Goal: Task Accomplishment & Management: Manage account settings

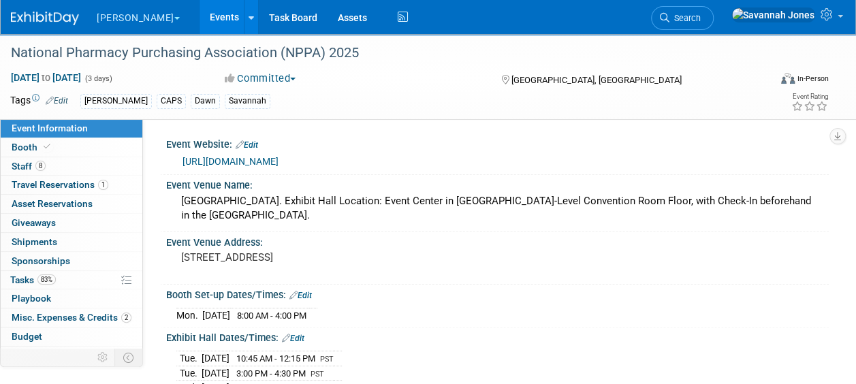
click at [200, 15] on link "Events" at bounding box center [225, 17] width 50 height 34
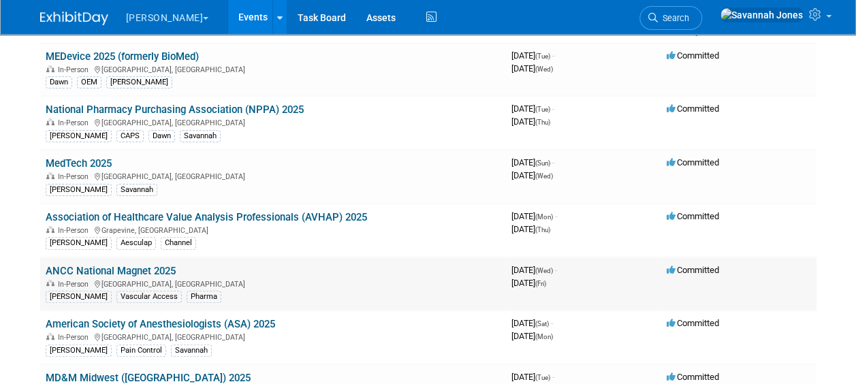
scroll to position [106, 0]
click at [152, 271] on link "ANCC National Magnet 2025" at bounding box center [111, 270] width 130 height 12
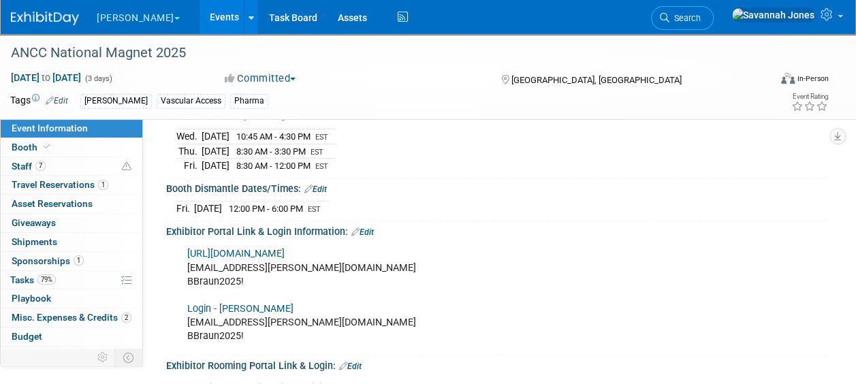
scroll to position [229, 0]
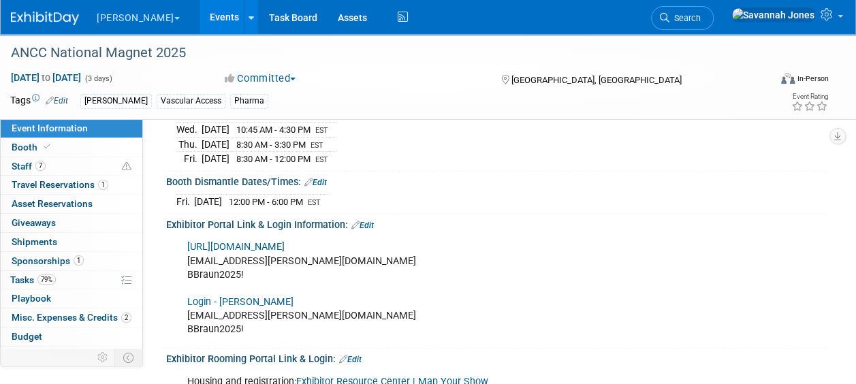
click at [257, 248] on div "https://ancc25.exh.mapyourshow.com savannah.jones@bbraunusa.com BBraun2025! Log…" at bounding box center [438, 289] width 520 height 110
click at [253, 241] on link "https://ancc25.exh.mapyourshow.com" at bounding box center [235, 247] width 97 height 12
click at [71, 170] on link "7 Staff 7" at bounding box center [72, 166] width 142 height 18
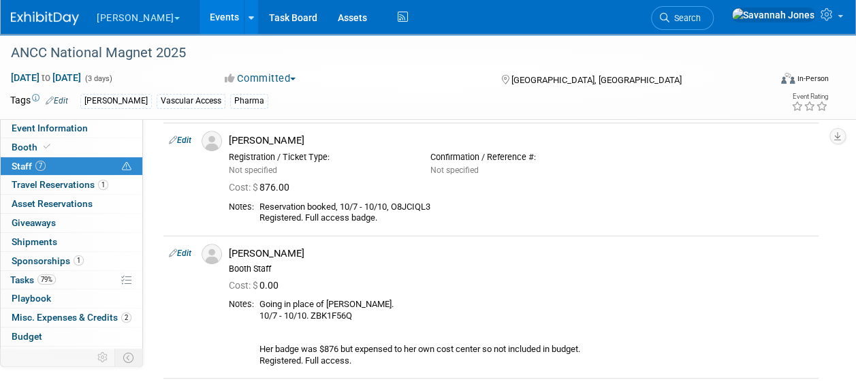
scroll to position [736, 0]
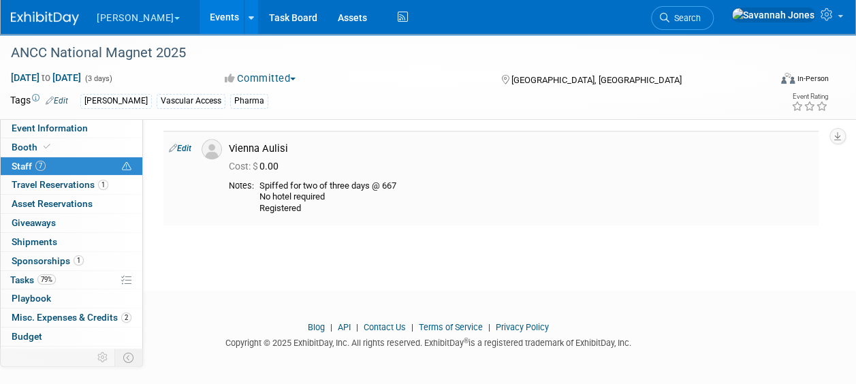
click at [177, 147] on link "Edit" at bounding box center [180, 149] width 22 height 10
select select "ccc1783c-b50e-48b4-8bc0-4705cbd0334d"
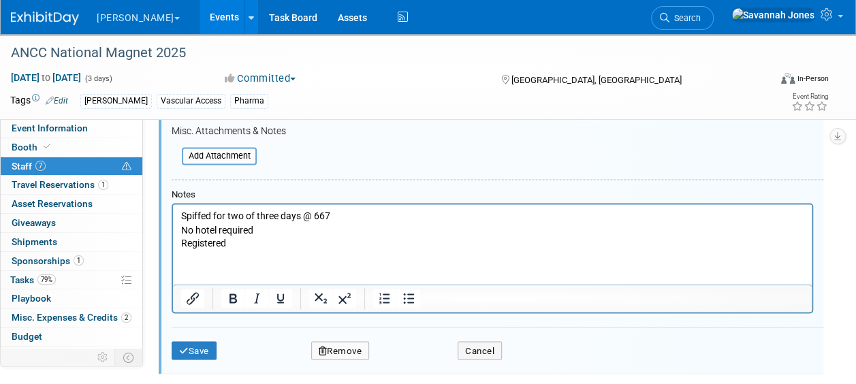
scroll to position [1200, 0]
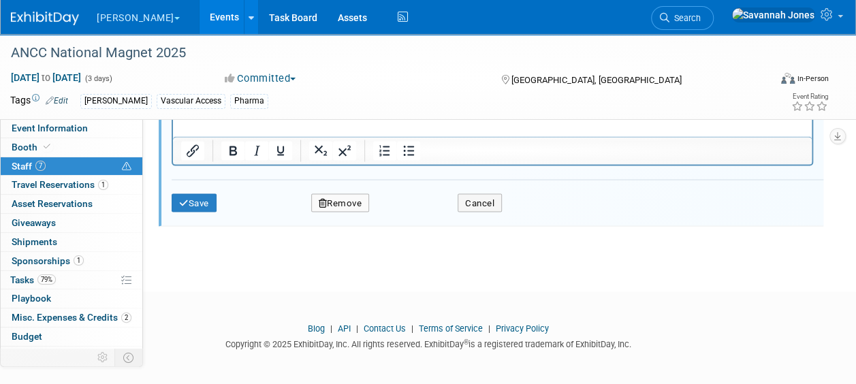
click at [350, 203] on button "Remove" at bounding box center [340, 202] width 59 height 19
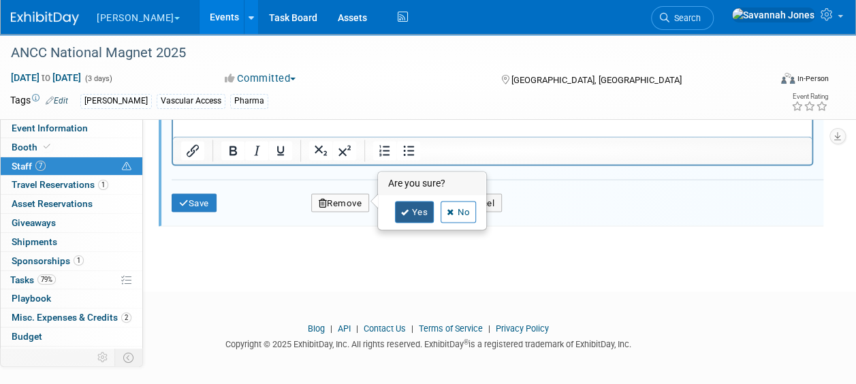
click at [410, 216] on link "Yes" at bounding box center [415, 212] width 40 height 22
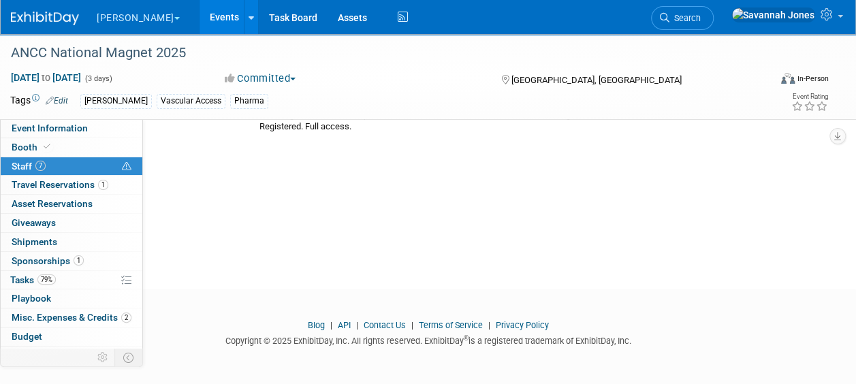
scroll to position [722, 0]
click at [841, 7] on link at bounding box center [786, 17] width 125 height 34
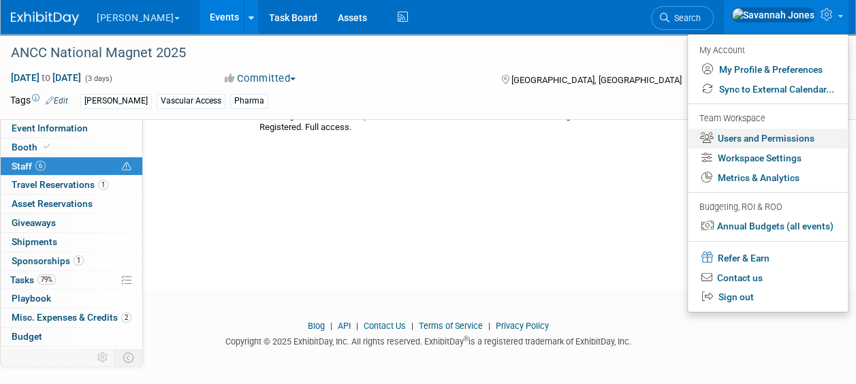
click at [805, 131] on link "Users and Permissions" at bounding box center [768, 139] width 160 height 20
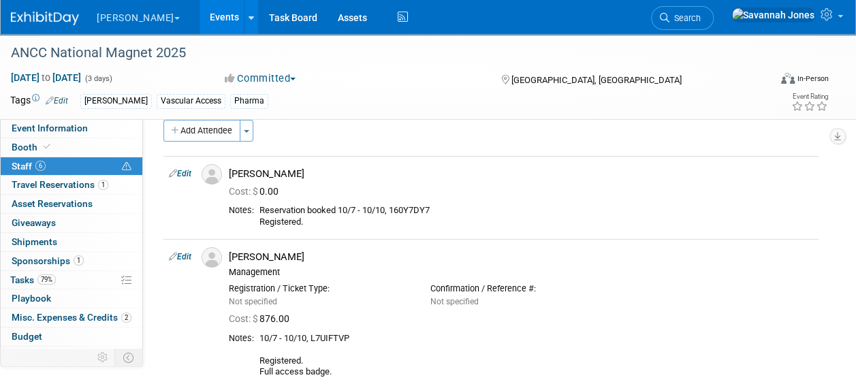
scroll to position [0, 0]
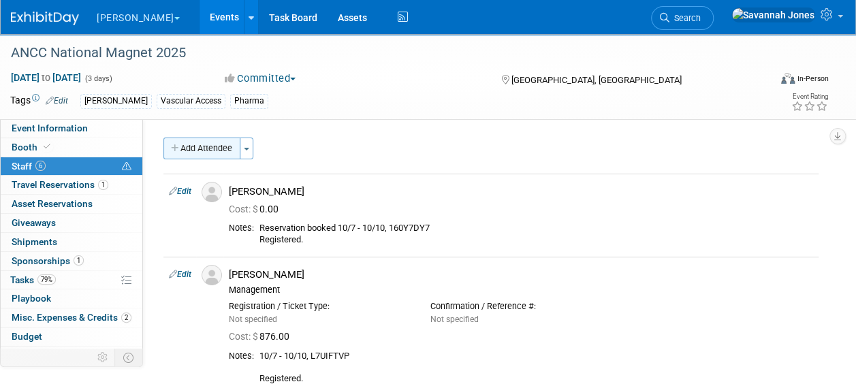
click at [195, 148] on button "Add Attendee" at bounding box center [201, 149] width 77 height 22
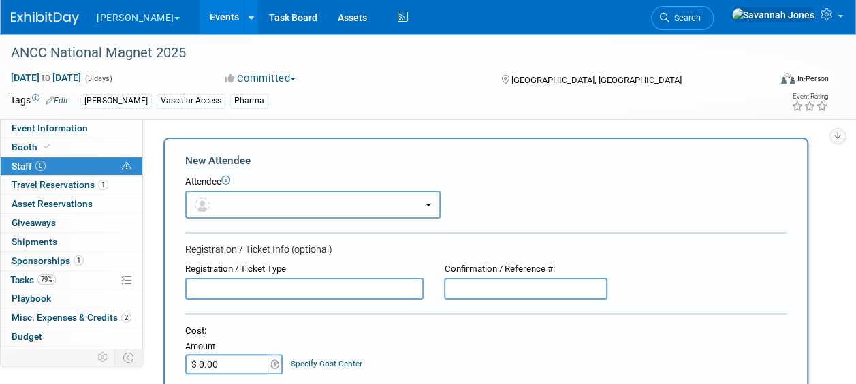
click at [301, 212] on button "button" at bounding box center [312, 205] width 255 height 28
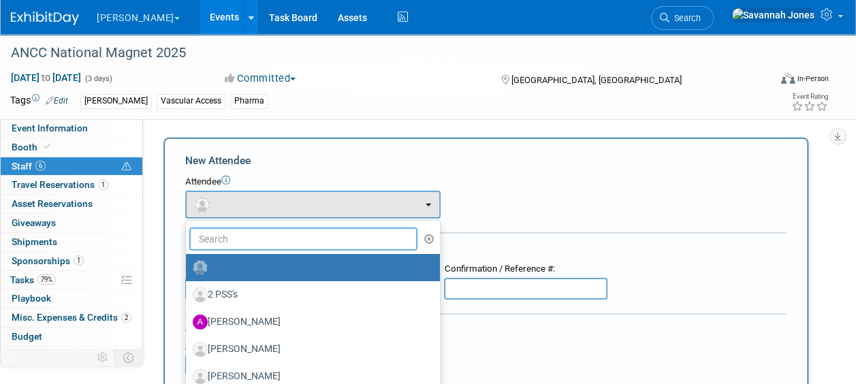
click at [303, 249] on input "text" at bounding box center [303, 239] width 228 height 23
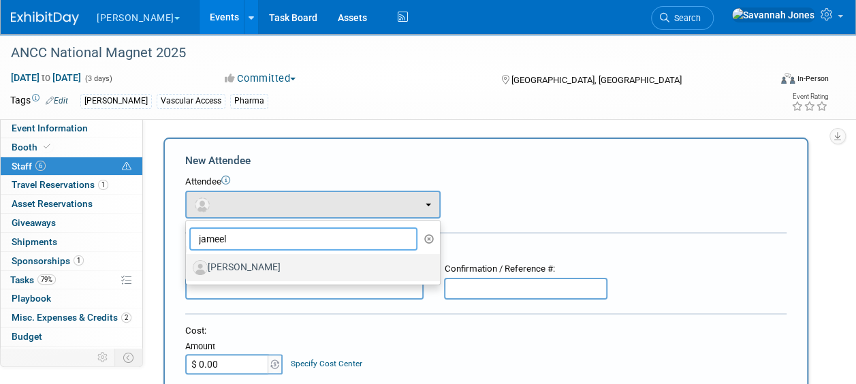
type input "jameel"
click at [307, 275] on label "[PERSON_NAME]" at bounding box center [310, 268] width 234 height 22
click at [188, 270] on input "[PERSON_NAME]" at bounding box center [183, 266] width 9 height 9
select select "335656a1-902c-4ebd-888e-900c2dbe306b"
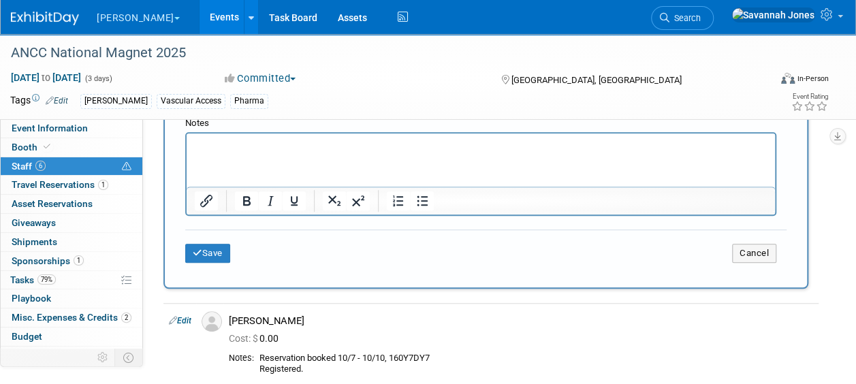
scroll to position [440, 0]
click at [255, 143] on p "Rich Text Area. Press ALT-0 for help." at bounding box center [481, 145] width 573 height 14
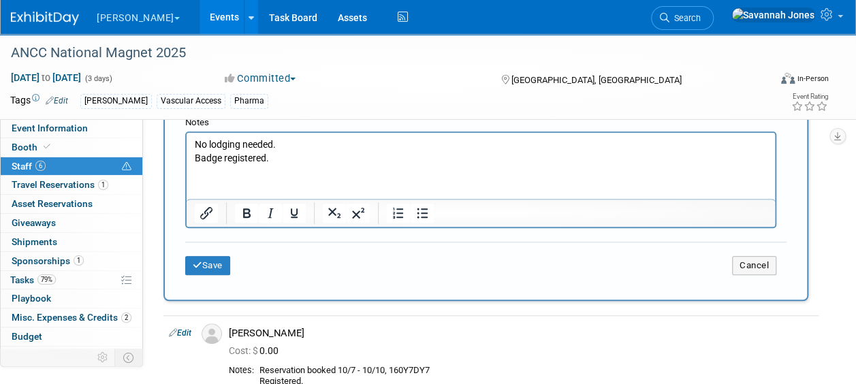
click at [223, 277] on div "Save Cancel" at bounding box center [485, 264] width 601 height 44
click at [202, 266] on button "Save" at bounding box center [207, 265] width 45 height 19
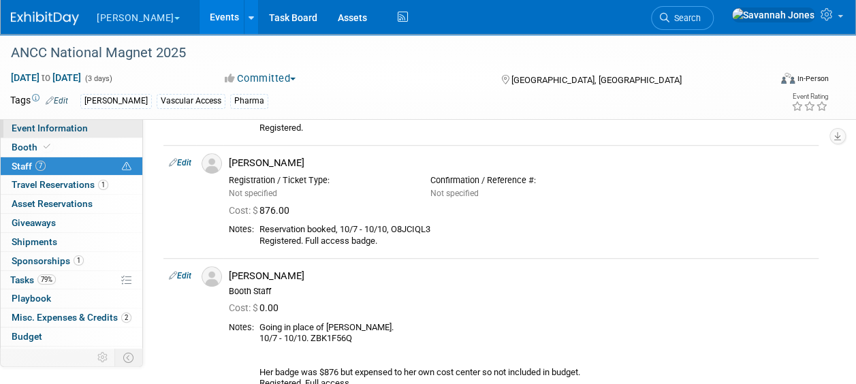
click at [72, 129] on span "Event Information" at bounding box center [50, 128] width 76 height 11
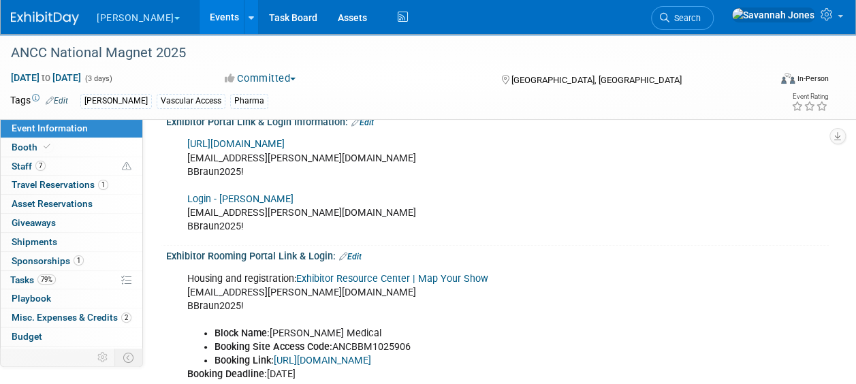
scroll to position [332, 0]
click at [95, 155] on link "Booth" at bounding box center [72, 147] width 142 height 18
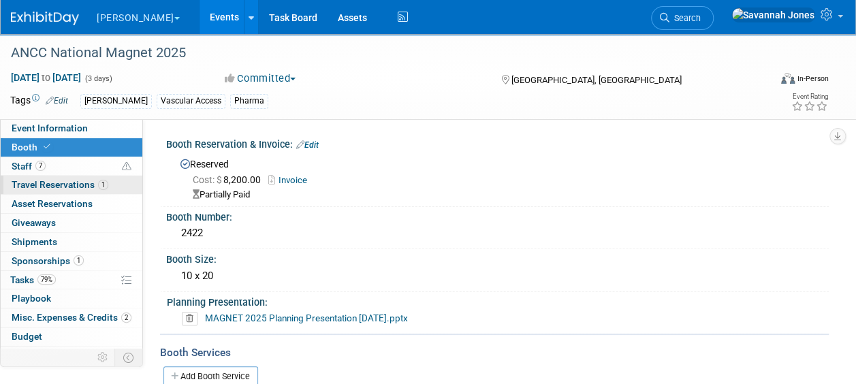
click at [95, 176] on link "1 Travel Reservations 1" at bounding box center [72, 185] width 142 height 18
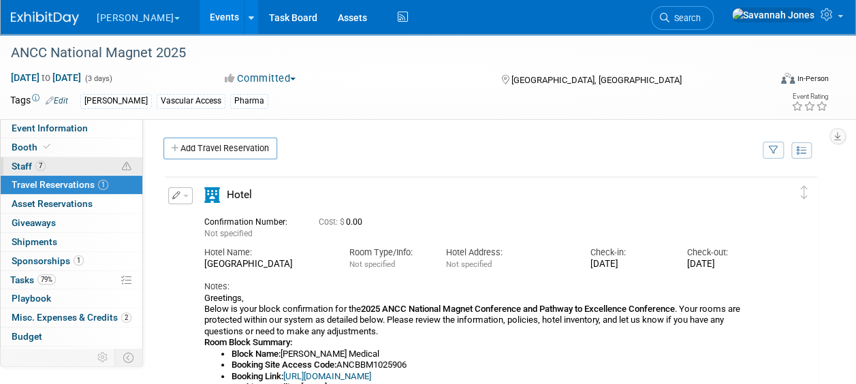
click at [95, 174] on link "7 Staff 7" at bounding box center [72, 166] width 142 height 18
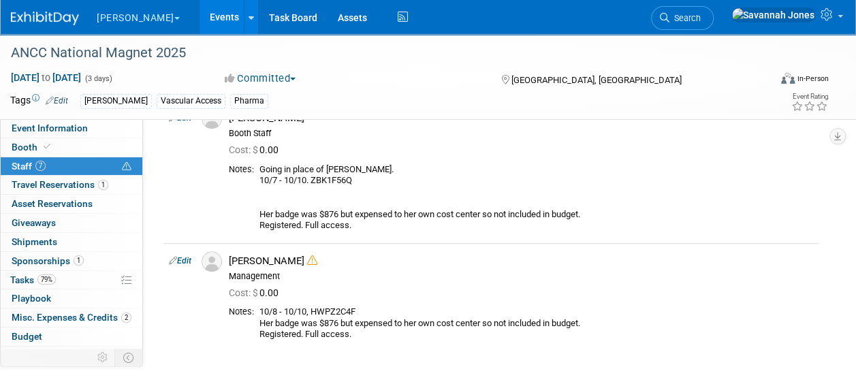
scroll to position [640, 0]
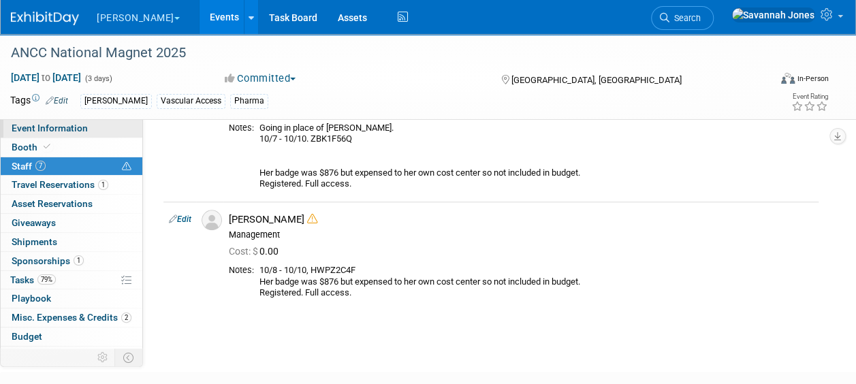
click at [94, 129] on link "Event Information" at bounding box center [72, 128] width 142 height 18
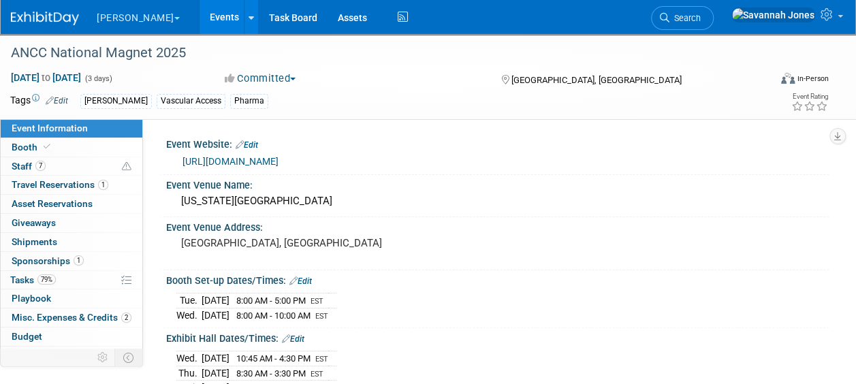
click at [200, 7] on link "Events" at bounding box center [225, 17] width 50 height 34
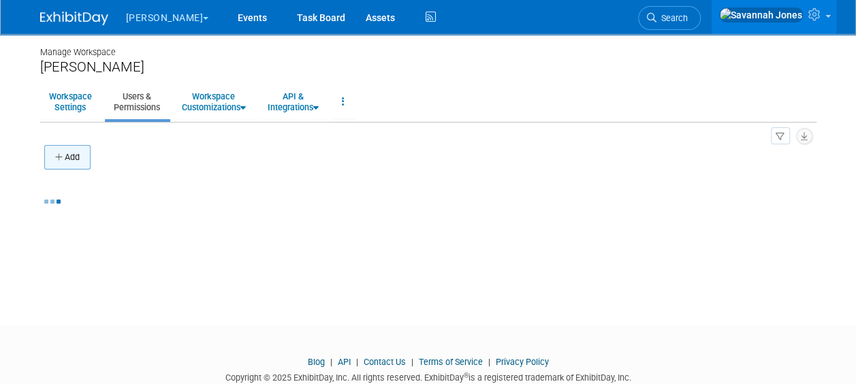
click at [65, 148] on button "Add" at bounding box center [67, 157] width 46 height 25
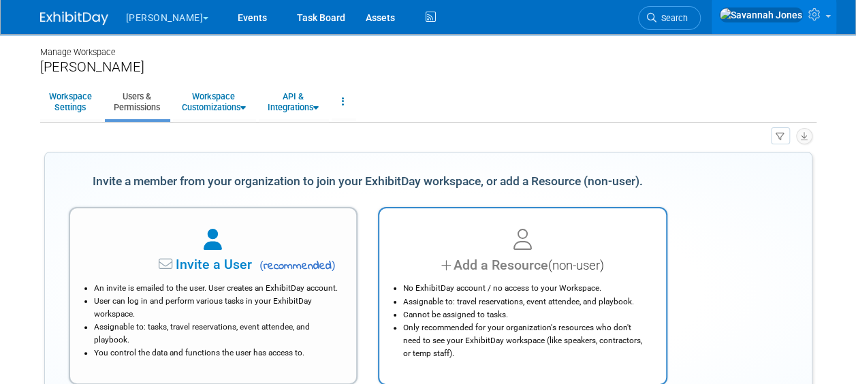
click at [470, 262] on div "Add a Resource (non-user)" at bounding box center [522, 265] width 253 height 20
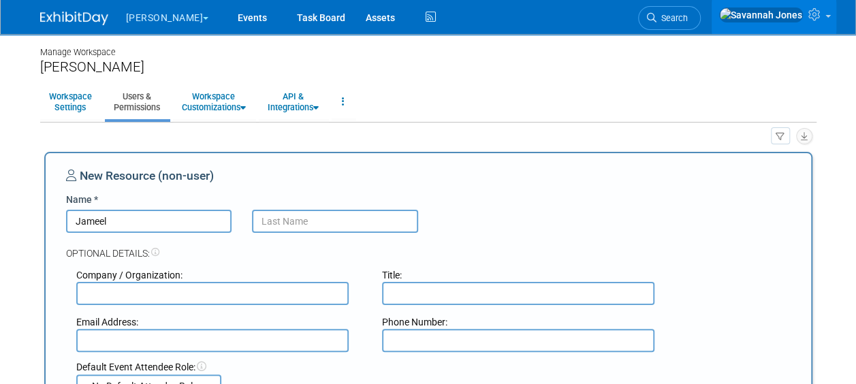
type input "Jameel"
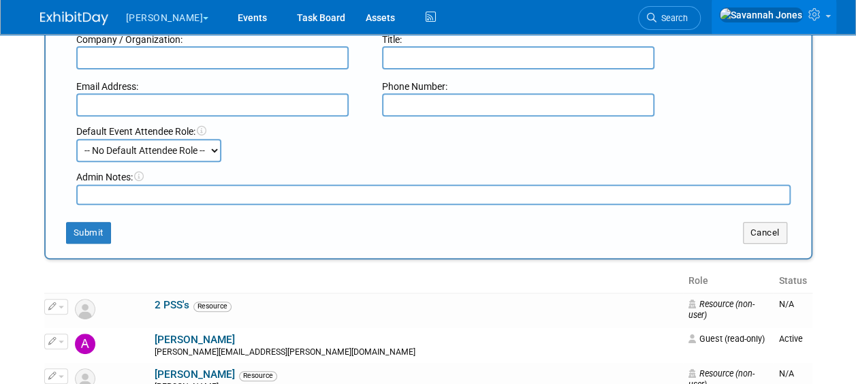
scroll to position [243, 0]
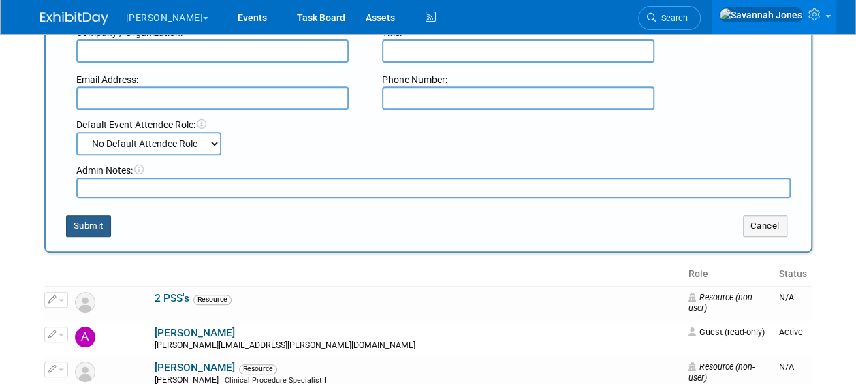
type input "Grey"
click at [67, 232] on button "Submit" at bounding box center [88, 226] width 45 height 22
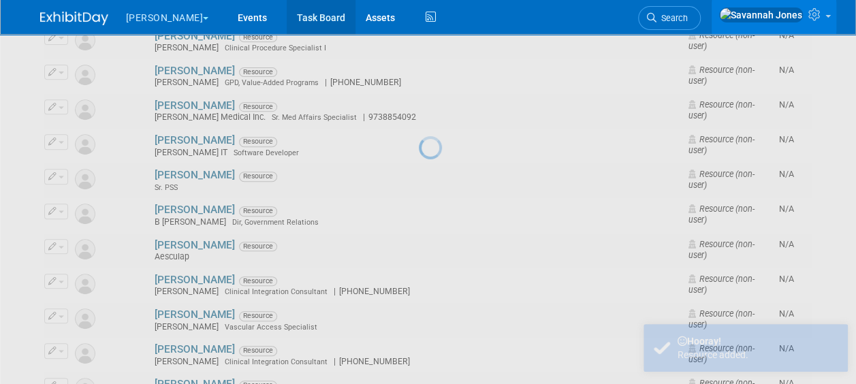
scroll to position [0, 0]
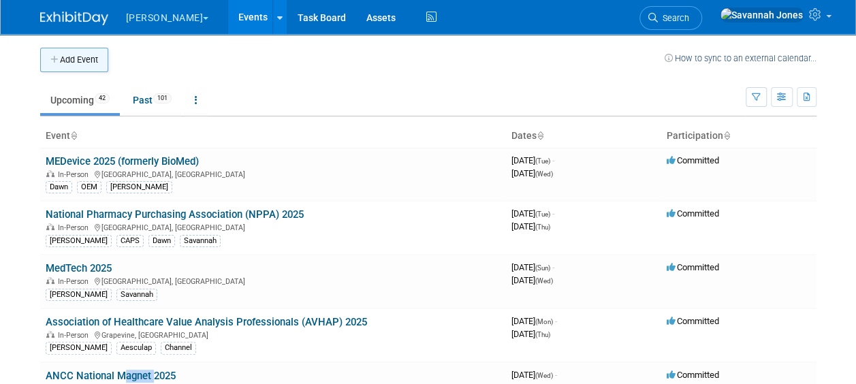
click at [82, 54] on button "Add Event" at bounding box center [74, 60] width 68 height 25
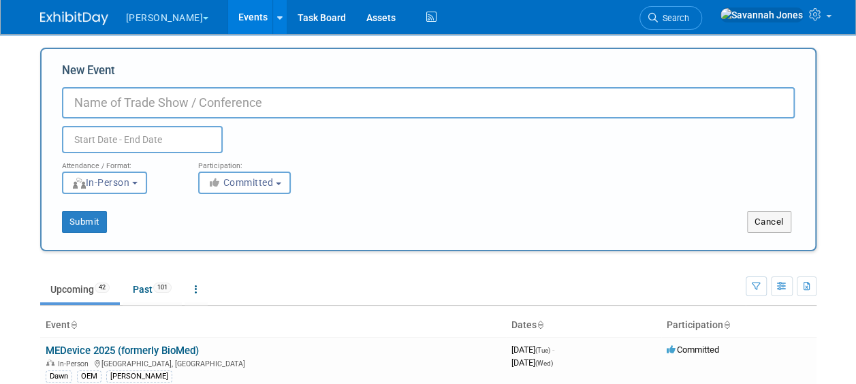
click at [172, 102] on input "New Event" at bounding box center [428, 102] width 733 height 31
type input "ANCC Magnet & Pathway 2026"
click at [157, 139] on input "text" at bounding box center [142, 139] width 161 height 27
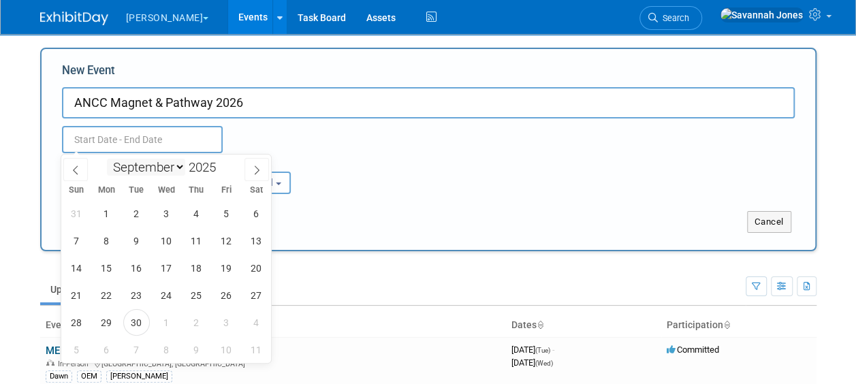
click at [157, 163] on select "January February March April May June July August September October November De…" at bounding box center [146, 167] width 78 height 17
select select "9"
click at [107, 159] on select "January February March April May June July August September October November De…" at bounding box center [146, 167] width 78 height 17
click at [219, 165] on span at bounding box center [222, 163] width 10 height 8
type input "2026"
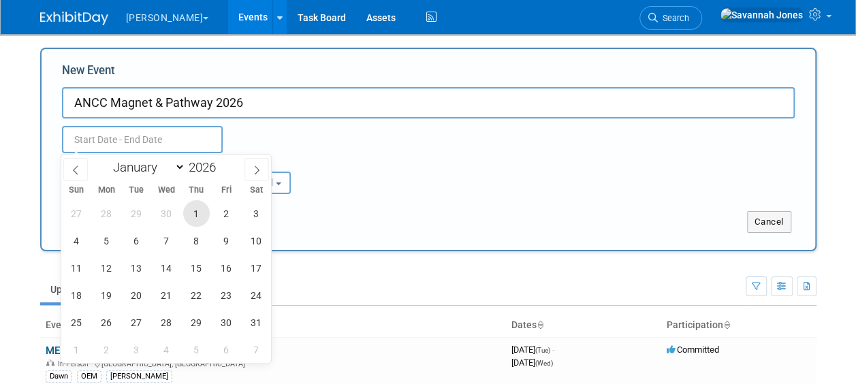
click at [200, 211] on span "1" at bounding box center [196, 213] width 27 height 27
type input "Oct 1, 2026 to Oct 1, 2026"
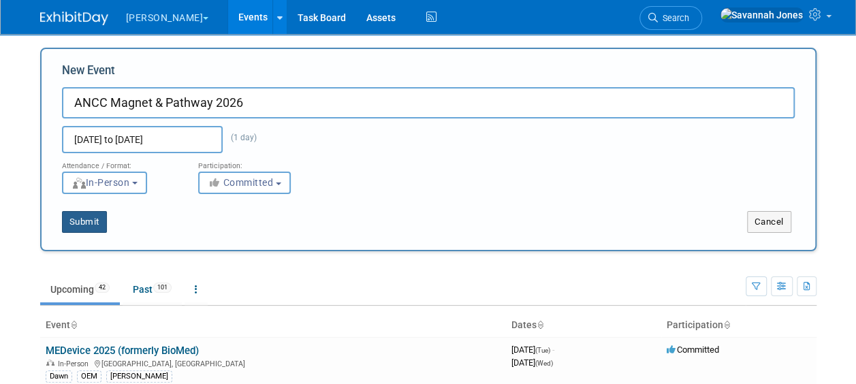
click at [79, 224] on button "Submit" at bounding box center [84, 222] width 45 height 22
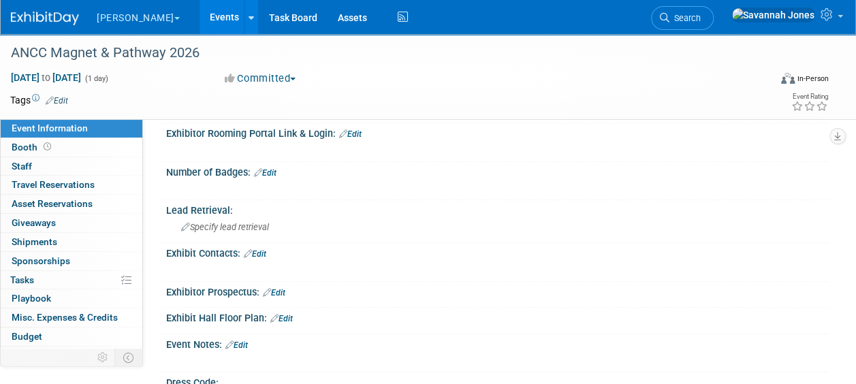
scroll to position [259, 0]
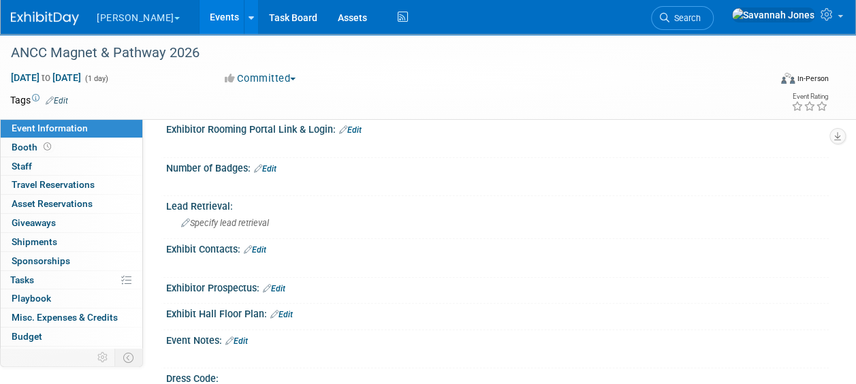
click at [261, 249] on link "Edit" at bounding box center [255, 250] width 22 height 10
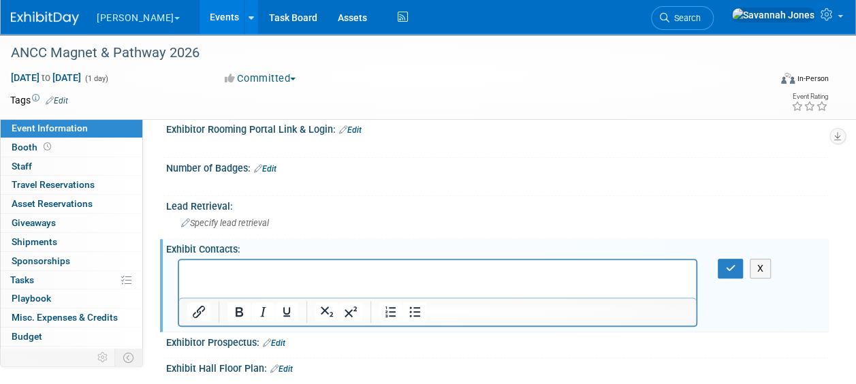
scroll to position [0, 0]
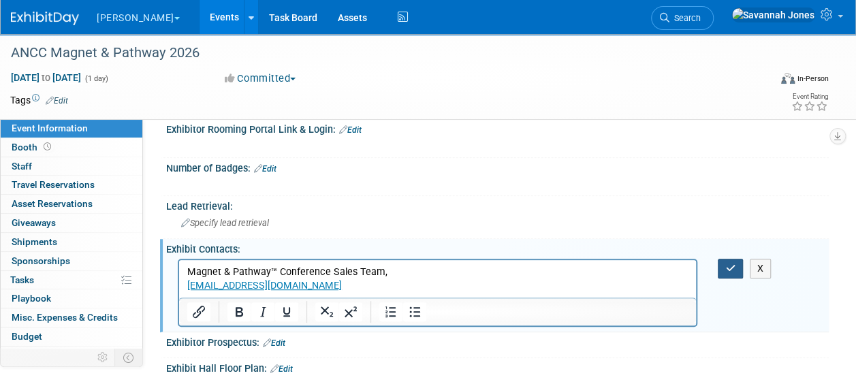
click at [724, 260] on button "button" at bounding box center [730, 269] width 25 height 20
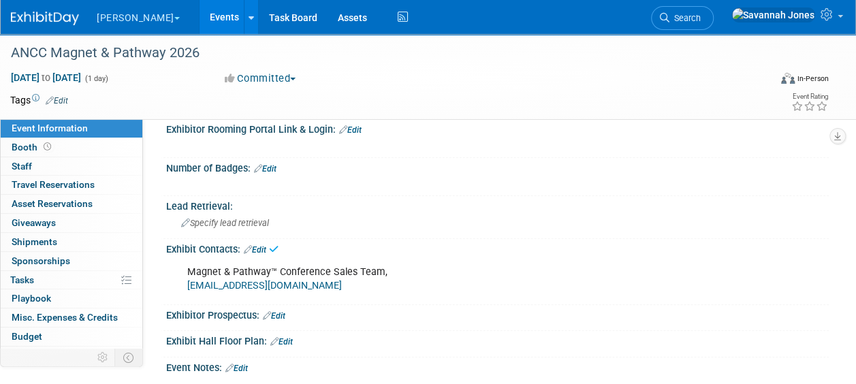
click at [200, 21] on link "Events" at bounding box center [225, 17] width 50 height 34
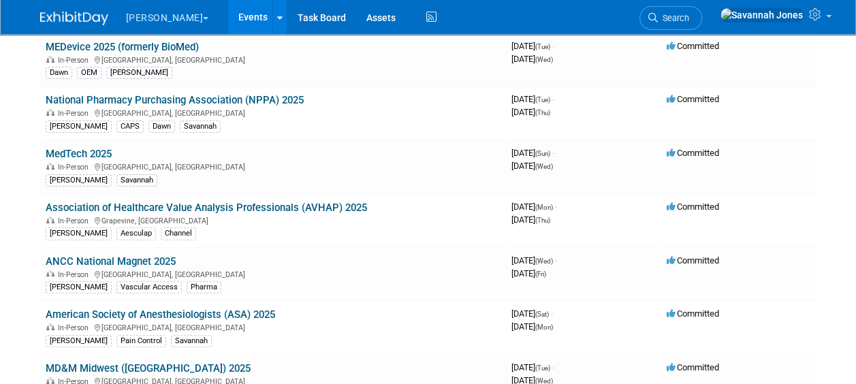
scroll to position [1563, 0]
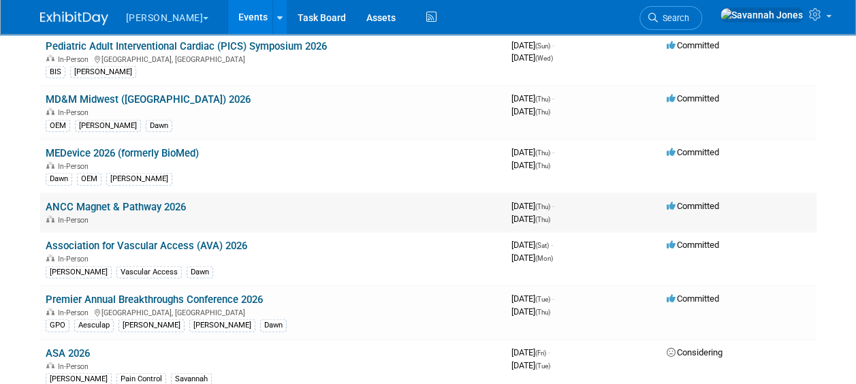
click at [173, 201] on link "ANCC Magnet & Pathway 2026" at bounding box center [116, 207] width 140 height 12
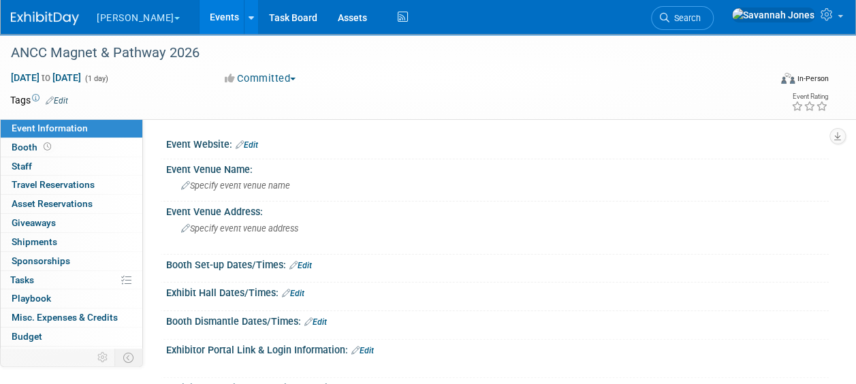
click at [59, 95] on span "Edit" at bounding box center [55, 100] width 27 height 11
click at [65, 98] on link "Edit" at bounding box center [57, 101] width 22 height 10
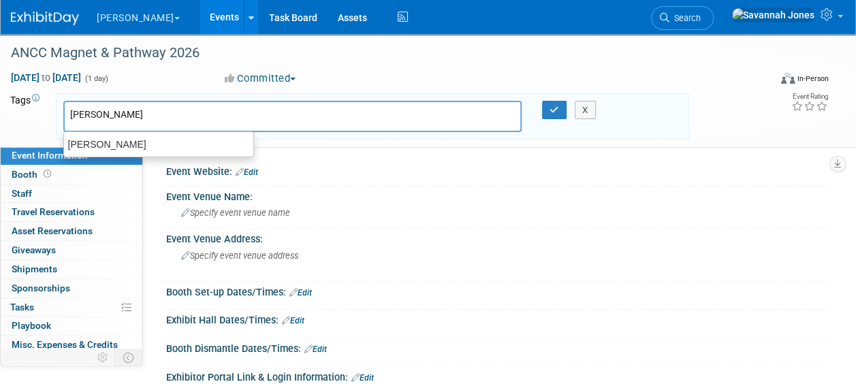
type input "[PERSON_NAME]"
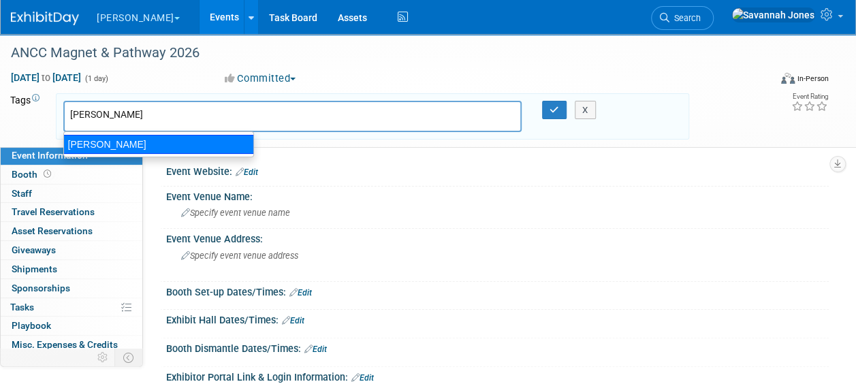
click at [123, 145] on div "[PERSON_NAME]" at bounding box center [158, 144] width 191 height 19
type input "[PERSON_NAME]"
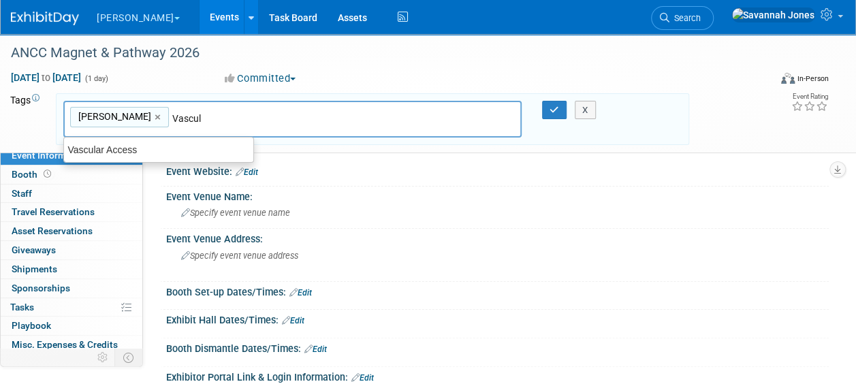
type input "Vascula"
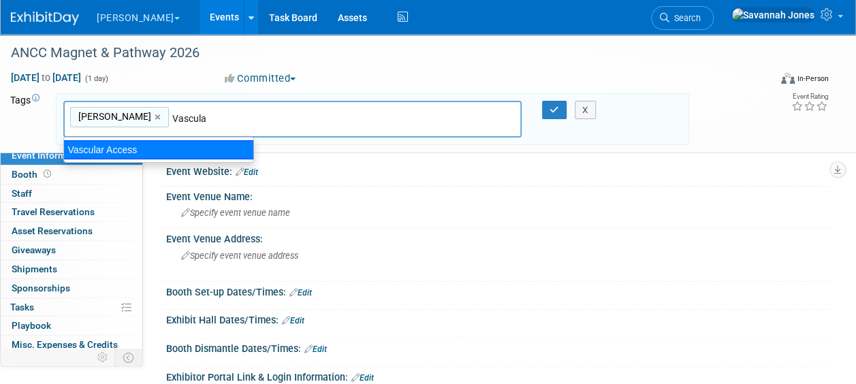
click at [181, 145] on div "Vascular Access" at bounding box center [158, 149] width 191 height 19
type input "[PERSON_NAME], Vascular Access"
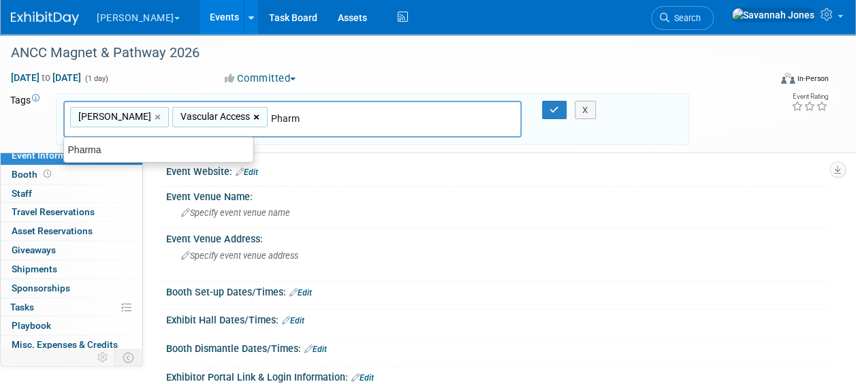
type input "Pharma"
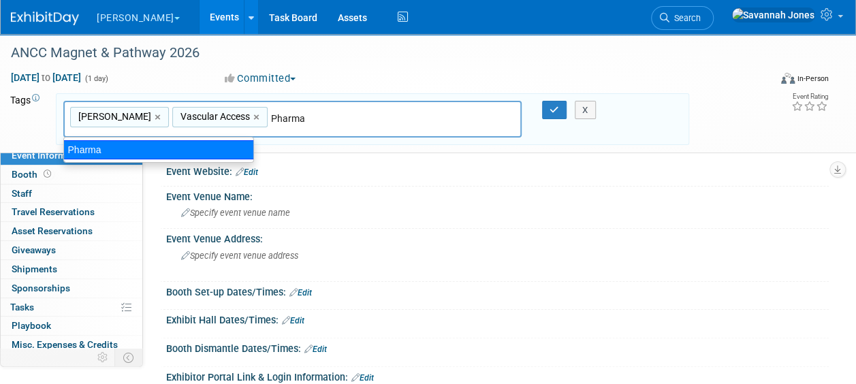
click at [206, 151] on div "Pharma" at bounding box center [158, 149] width 191 height 19
type input "[PERSON_NAME], Vascular Access, Pharma"
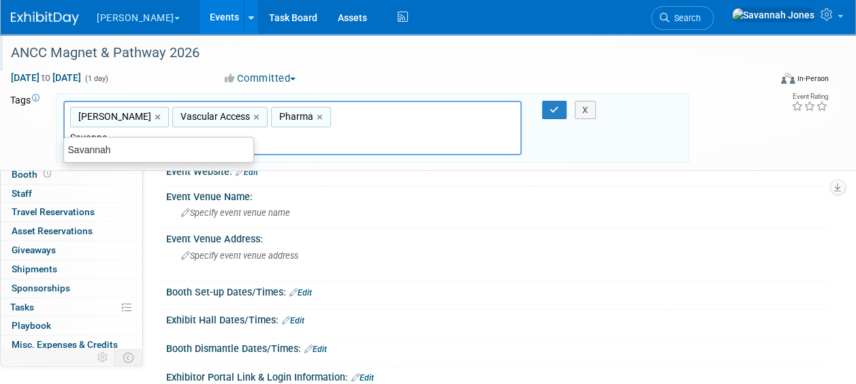
type input "Savannah"
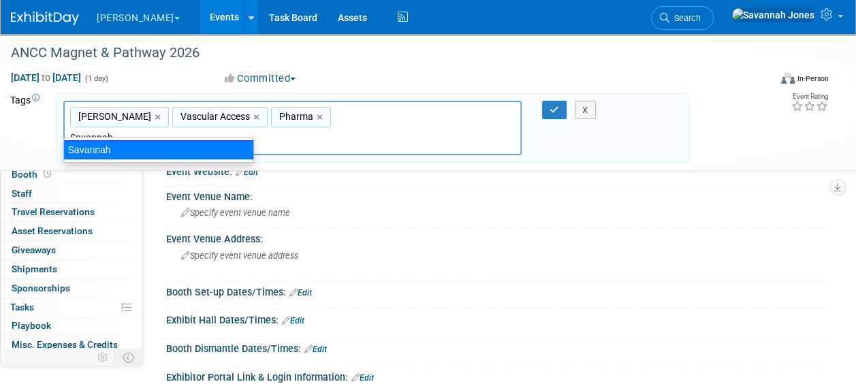
click at [213, 144] on div "Savannah" at bounding box center [158, 149] width 191 height 19
type input "[PERSON_NAME], Vascular Access, Pharma, [GEOGRAPHIC_DATA]"
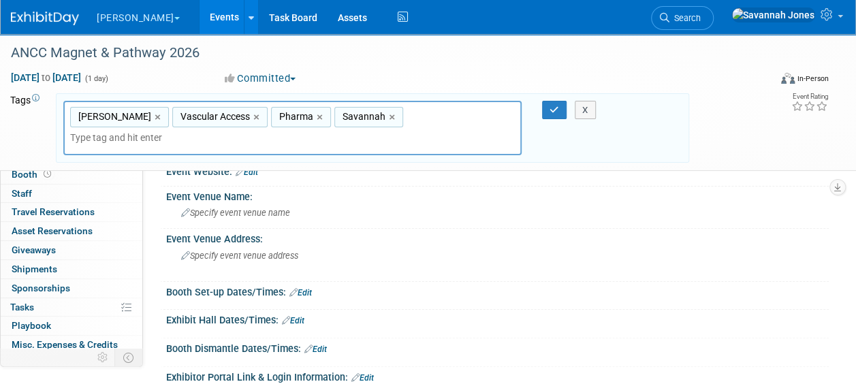
click at [561, 111] on div "X" at bounding box center [587, 110] width 53 height 19
click at [549, 108] on button "button" at bounding box center [554, 110] width 25 height 19
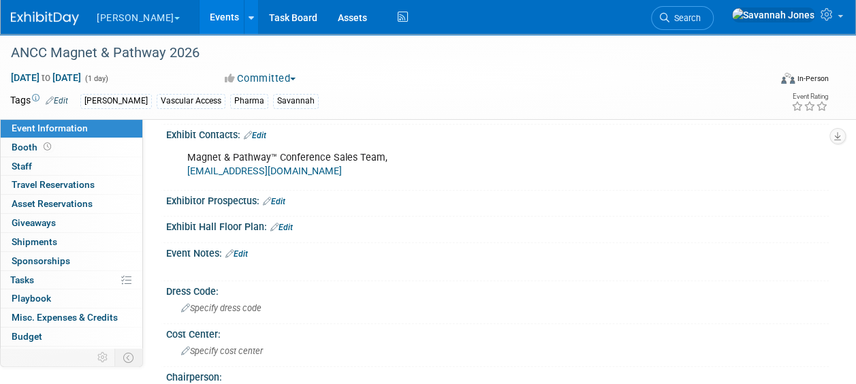
scroll to position [375, 0]
click at [288, 223] on link "Edit" at bounding box center [281, 226] width 22 height 10
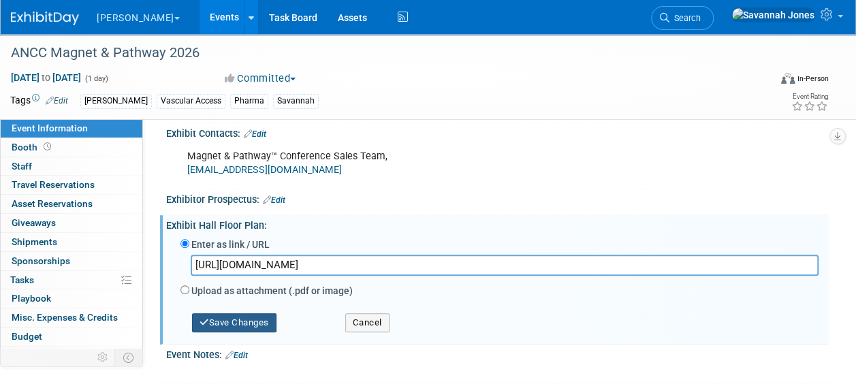
type input "[URL][DOMAIN_NAME]"
click at [262, 316] on button "Save Changes" at bounding box center [234, 322] width 84 height 19
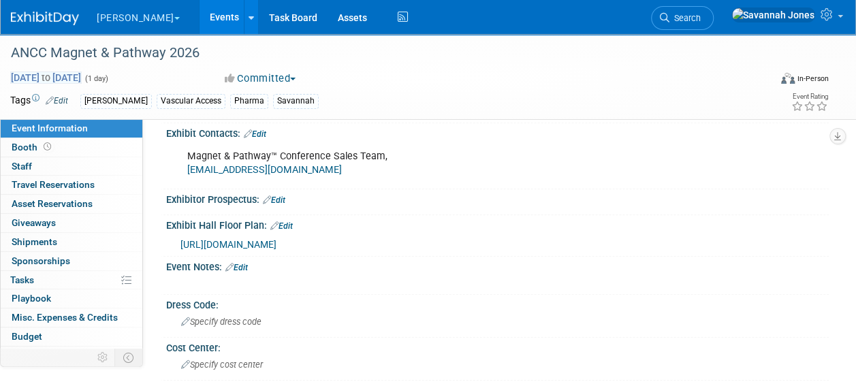
click at [82, 81] on span "[DATE] to [DATE]" at bounding box center [46, 78] width 72 height 12
type input "[DATE]"
select select "9"
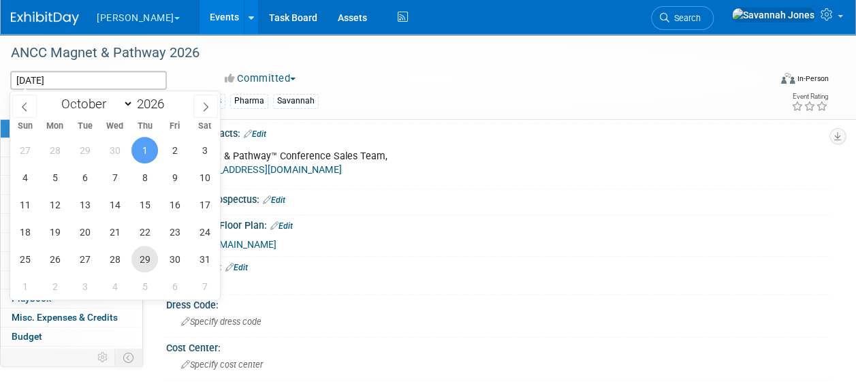
click at [144, 255] on span "29" at bounding box center [144, 259] width 27 height 27
type input "[DATE]"
click at [204, 254] on span "31" at bounding box center [204, 259] width 27 height 27
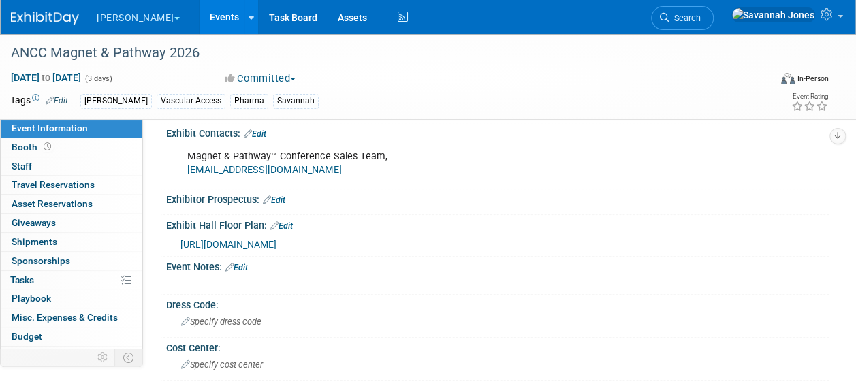
click at [381, 111] on div "Tags Edit [PERSON_NAME] Vascular Access Pharma [PERSON_NAME], Vascular Access, …" at bounding box center [419, 103] width 839 height 24
click at [82, 78] on span "[DATE] to [DATE]" at bounding box center [46, 78] width 72 height 12
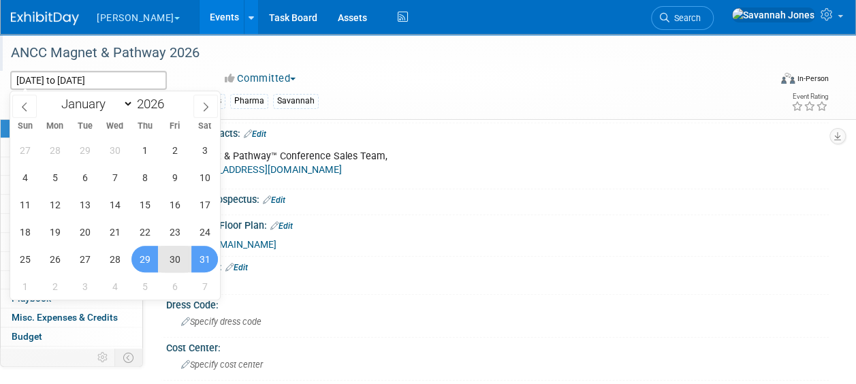
click at [389, 62] on div "ANCC Magnet & Pathway 2026" at bounding box center [382, 53] width 753 height 25
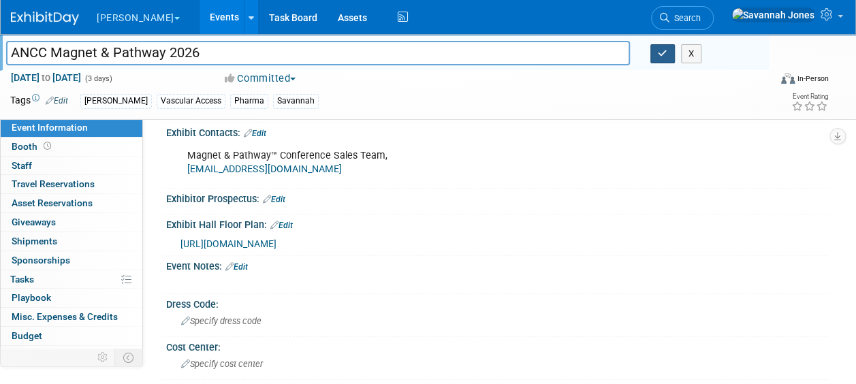
click at [658, 52] on icon "button" at bounding box center [663, 53] width 10 height 9
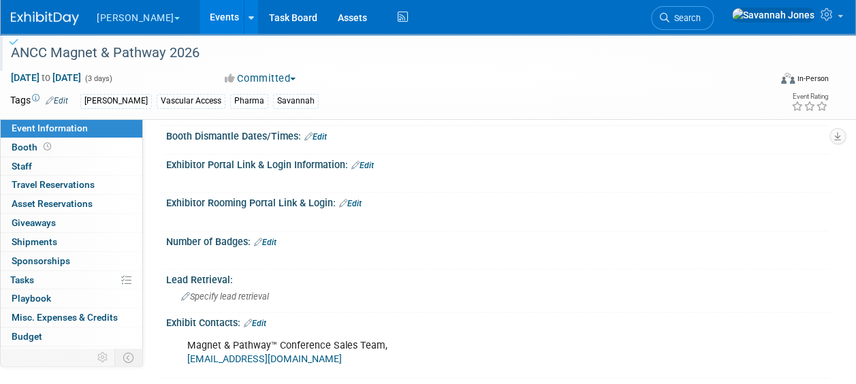
scroll to position [0, 0]
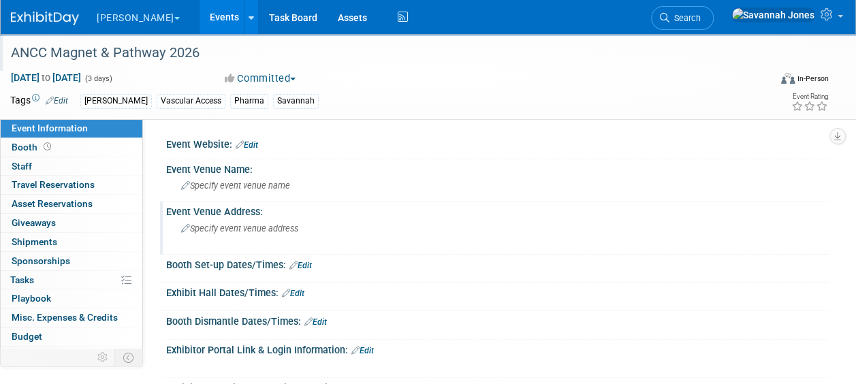
click at [236, 226] on span "Specify event venue address" at bounding box center [239, 228] width 117 height 10
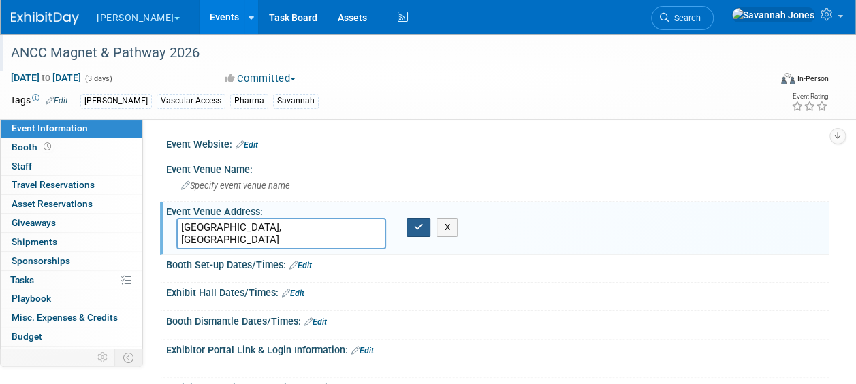
type textarea "[GEOGRAPHIC_DATA], [GEOGRAPHIC_DATA]"
click at [418, 223] on icon "button" at bounding box center [419, 227] width 10 height 9
